Goal: Transaction & Acquisition: Purchase product/service

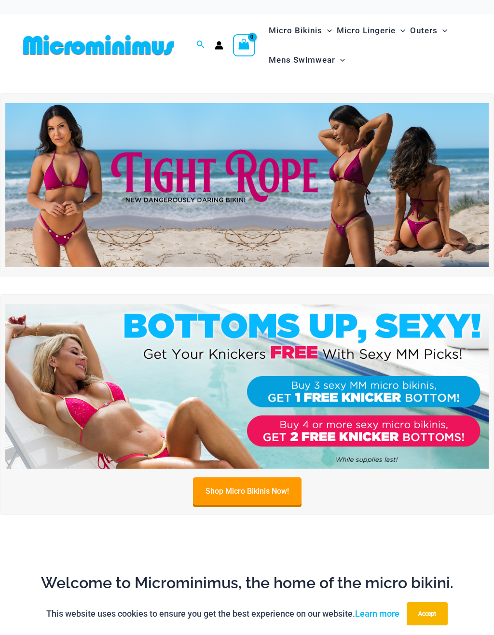
click at [62, 173] on img at bounding box center [246, 185] width 483 height 164
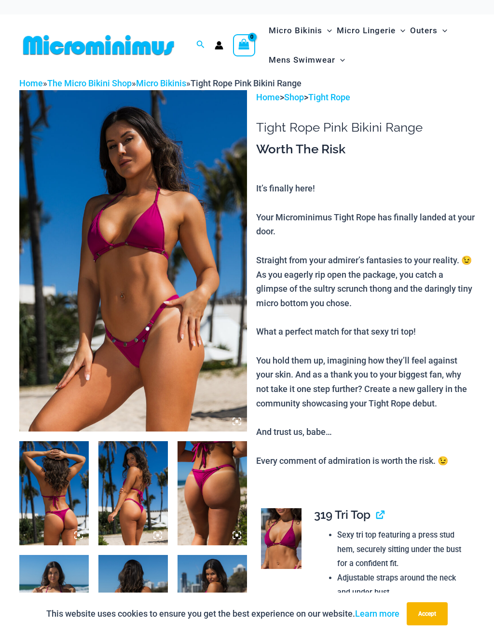
click at [111, 289] on img at bounding box center [133, 260] width 228 height 341
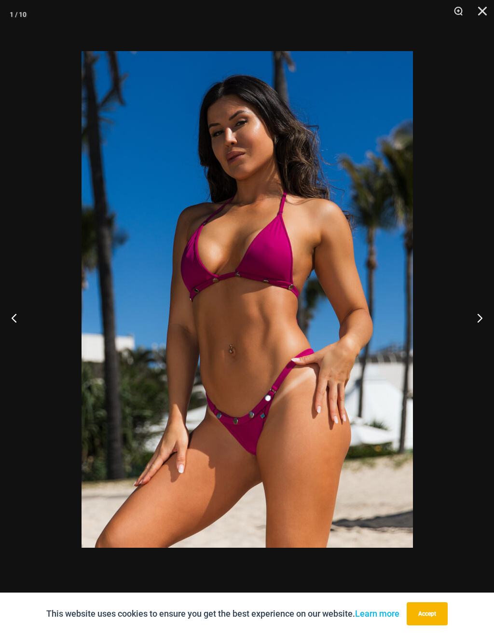
click at [477, 311] on button "Next" at bounding box center [476, 318] width 36 height 48
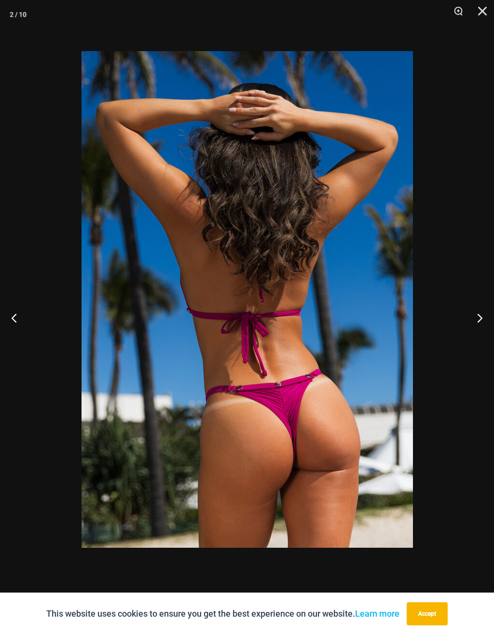
click at [472, 314] on button "Next" at bounding box center [476, 318] width 36 height 48
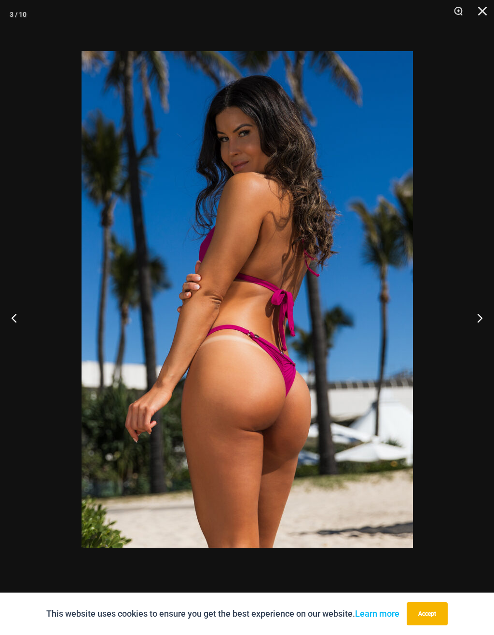
click at [473, 314] on button "Next" at bounding box center [476, 318] width 36 height 48
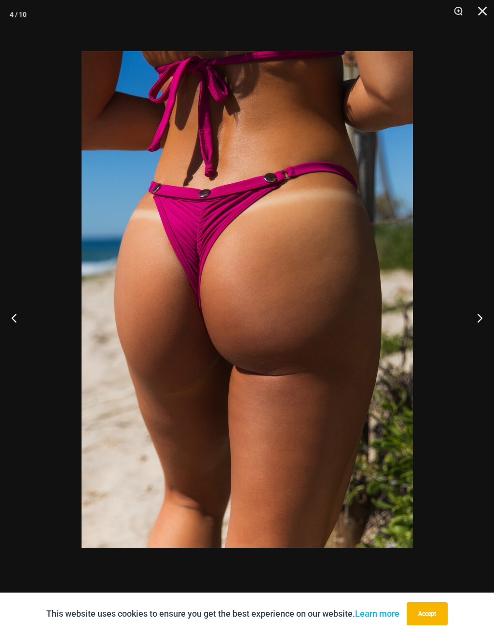
click at [475, 311] on button "Next" at bounding box center [476, 318] width 36 height 48
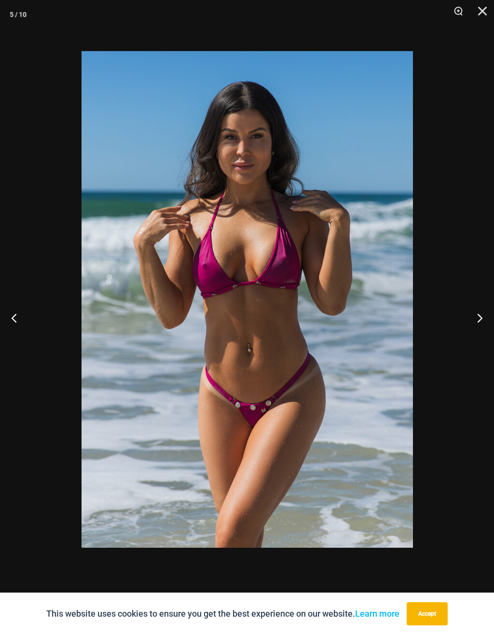
click at [474, 312] on button "Next" at bounding box center [476, 318] width 36 height 48
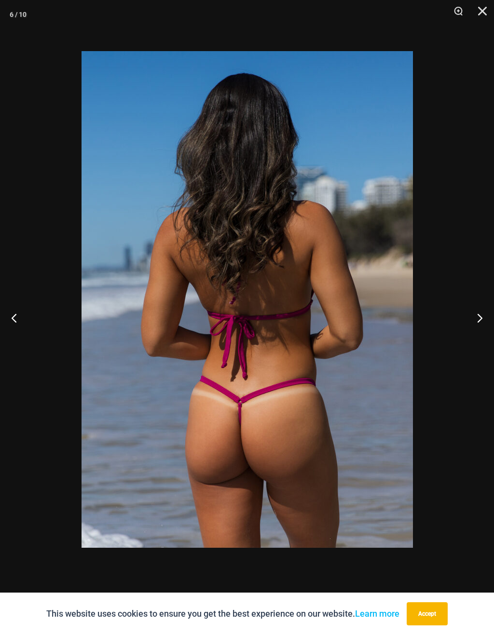
click at [487, 12] on button "Close" at bounding box center [479, 14] width 24 height 29
